Goal: Task Accomplishment & Management: Manage account settings

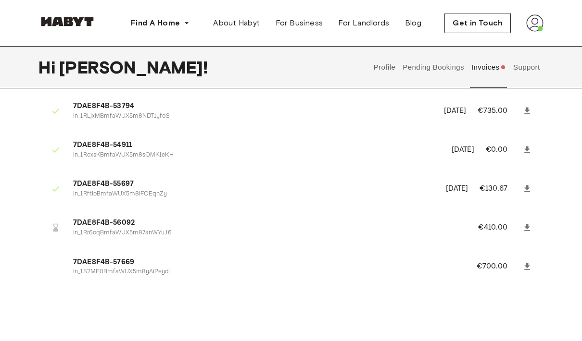
click at [147, 229] on p "in_1Rr6oqBmfaWUX5m87anWYuJ6" at bounding box center [264, 233] width 382 height 9
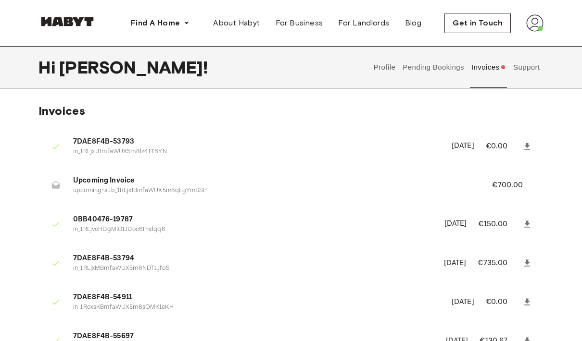
click at [160, 192] on p "upcoming+sub_1RLjxIBmfaWUX5m8qLgYmSSP" at bounding box center [271, 190] width 396 height 9
click at [163, 186] on p "upcoming+sub_1RLjxIBmfaWUX5m8qLgYmSSP" at bounding box center [271, 190] width 396 height 9
click at [464, 74] on button "Pending Bookings" at bounding box center [433, 67] width 64 height 42
click at [497, 68] on button "Invoices" at bounding box center [488, 67] width 37 height 42
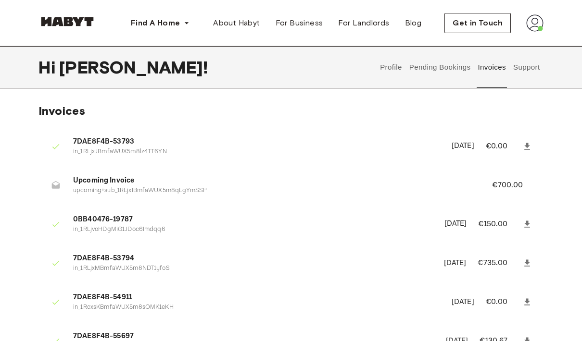
click at [488, 62] on button "Invoices" at bounding box center [491, 67] width 30 height 42
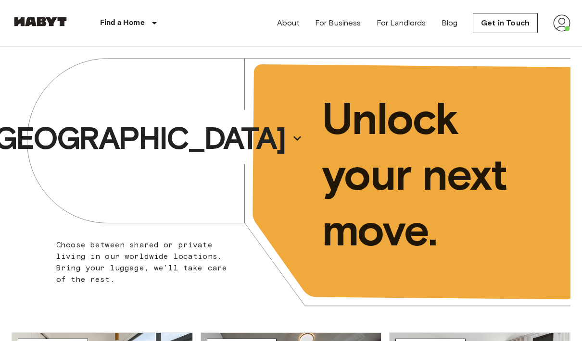
click at [560, 27] on img at bounding box center [561, 22] width 17 height 17
click at [520, 42] on li "Profile" at bounding box center [526, 40] width 96 height 17
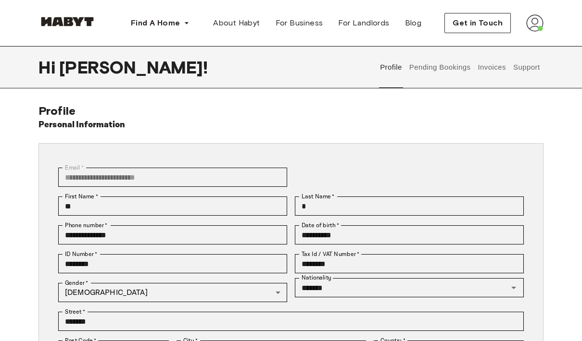
click at [497, 67] on button "Invoices" at bounding box center [491, 67] width 30 height 42
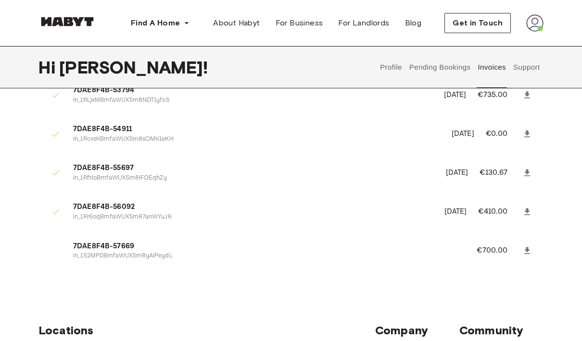
click at [209, 213] on p "in_1Rr6oqBmfaWUX5m87anWYuJ6" at bounding box center [252, 217] width 359 height 9
